Goal: Task Accomplishment & Management: Complete application form

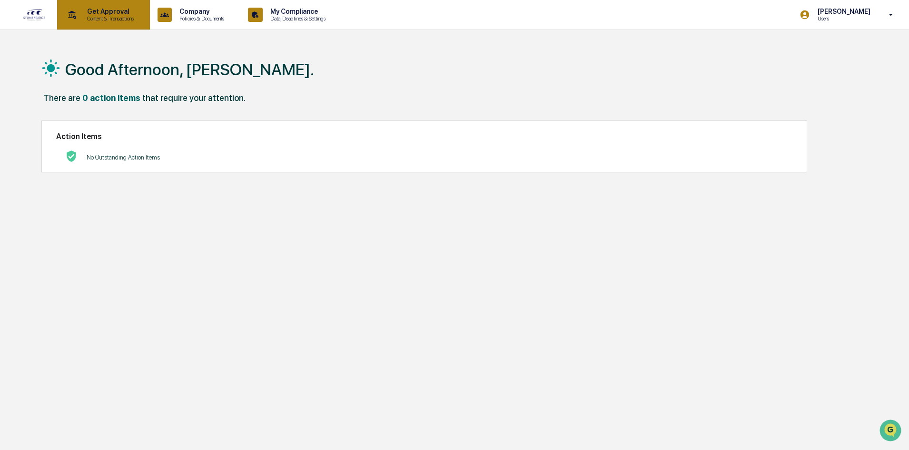
click at [110, 11] on p "Get Approval" at bounding box center [108, 12] width 59 height 8
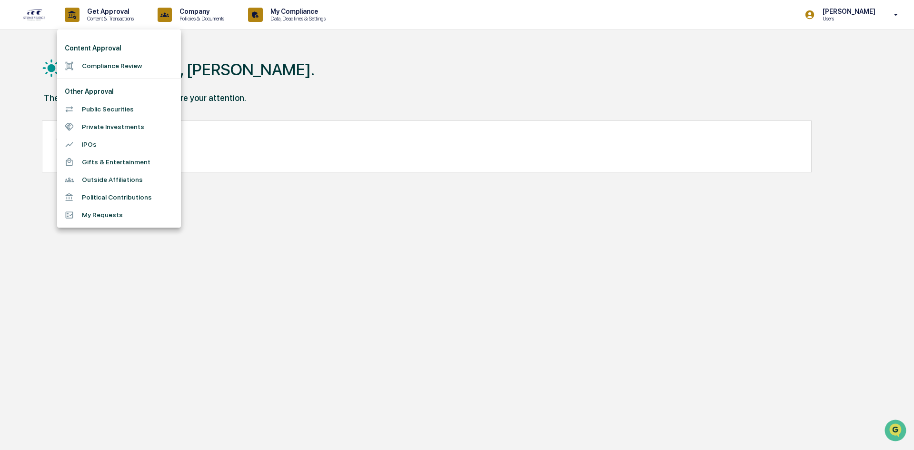
click at [106, 67] on li "Compliance Review" at bounding box center [119, 66] width 124 height 18
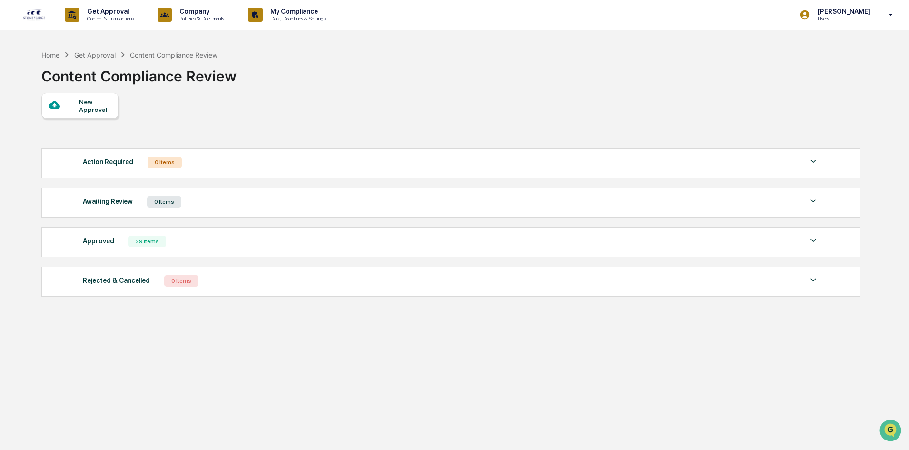
click at [82, 101] on div "New Approval" at bounding box center [95, 105] width 32 height 15
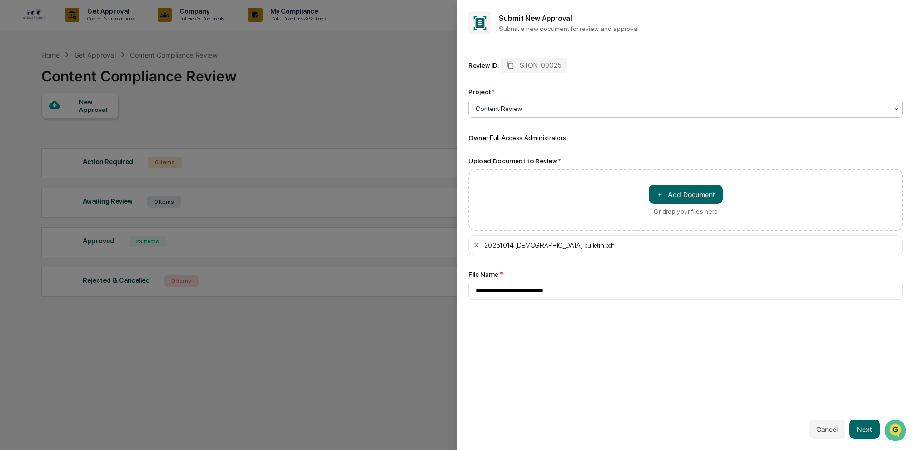
click at [555, 101] on div "Content Review" at bounding box center [685, 108] width 434 height 18
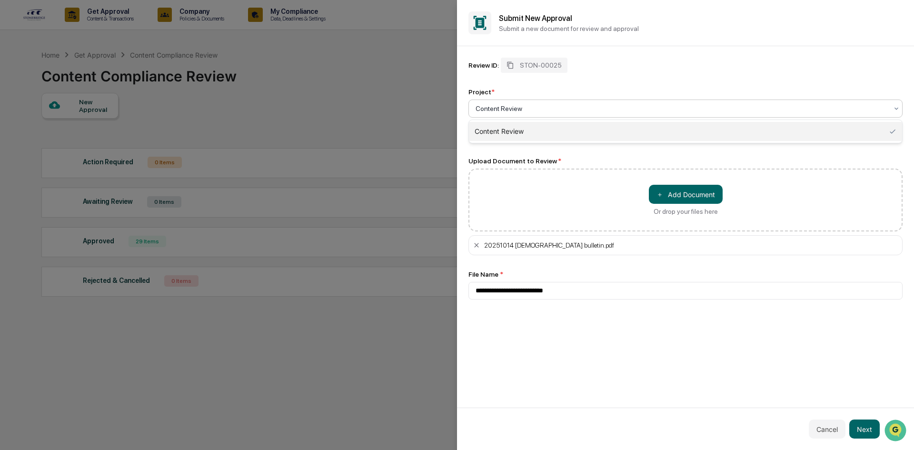
click at [662, 63] on div "Review ID: STON-00025" at bounding box center [685, 65] width 434 height 15
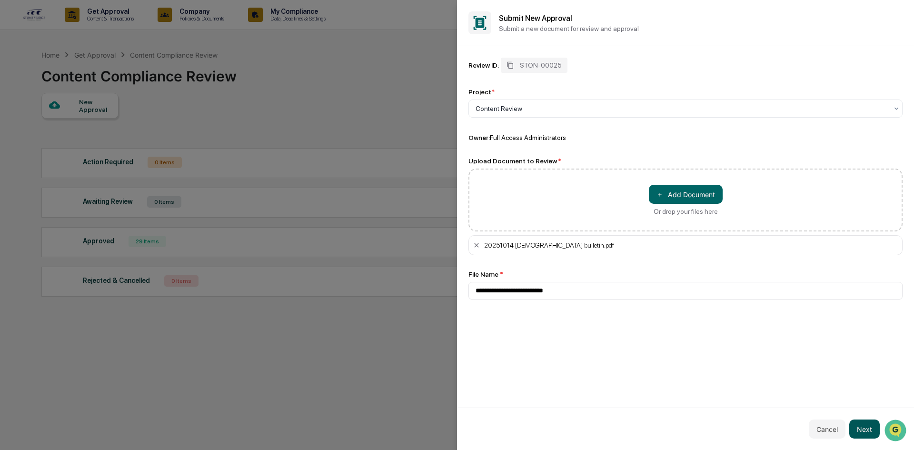
click at [862, 429] on button "Next" at bounding box center [864, 428] width 30 height 19
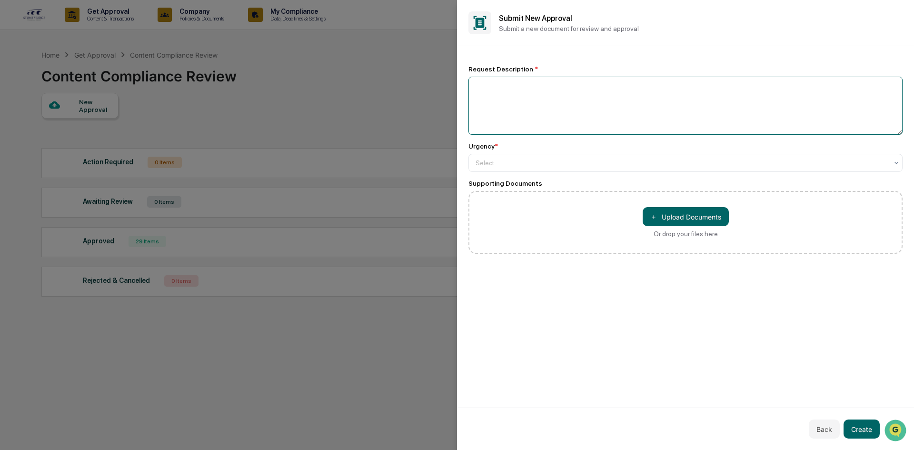
click at [574, 93] on textarea at bounding box center [685, 106] width 434 height 58
type textarea "********"
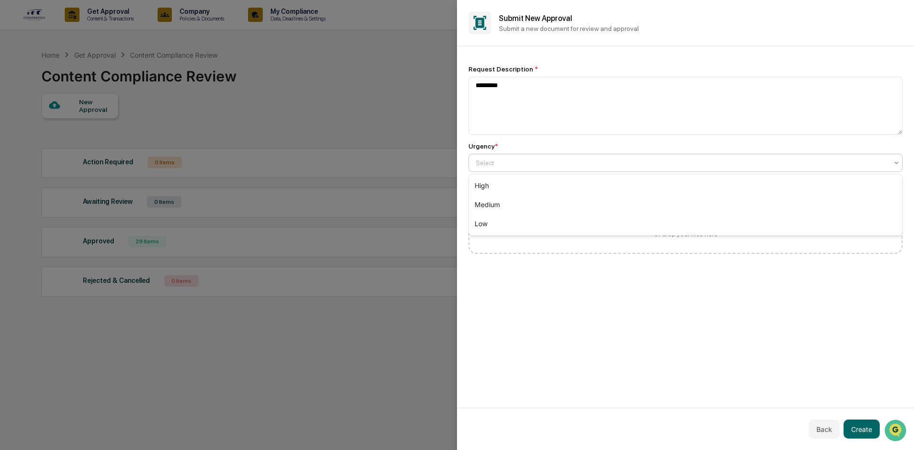
click at [746, 166] on div at bounding box center [681, 163] width 412 height 10
click at [716, 224] on div "Low" at bounding box center [685, 223] width 433 height 19
click at [866, 430] on button "Create" at bounding box center [861, 428] width 36 height 19
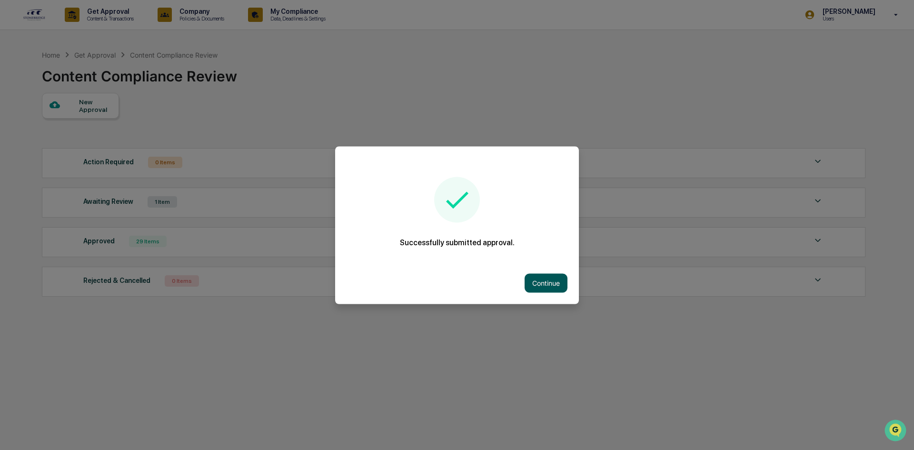
drag, startPoint x: 545, startPoint y: 284, endPoint x: 456, endPoint y: 70, distance: 231.0
click at [545, 283] on button "Continue" at bounding box center [545, 282] width 43 height 19
